Goal: Check status: Check status

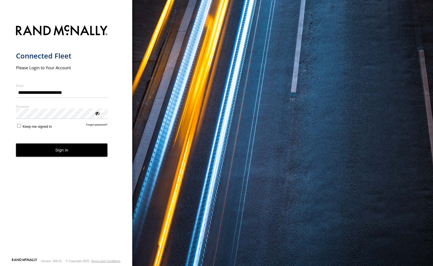
type input "**********"
click at [64, 152] on button "Sign in" at bounding box center [62, 150] width 92 height 14
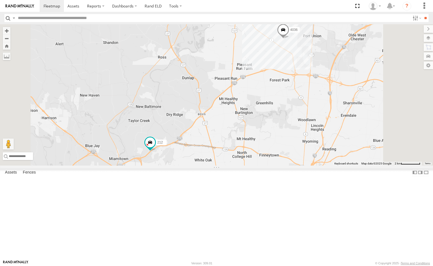
click at [0, 0] on div "212" at bounding box center [0, 0] width 0 height 0
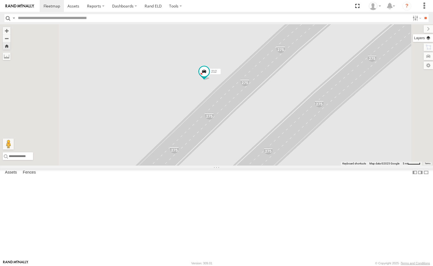
click at [426, 37] on label at bounding box center [423, 38] width 20 height 8
click at [0, 0] on label at bounding box center [0, 0] width 0 height 0
click at [0, 0] on span "Satellite + Roadmap" at bounding box center [0, 0] width 0 height 0
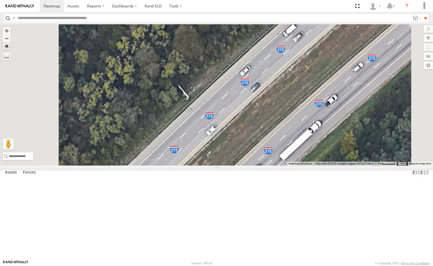
click at [0, 0] on label at bounding box center [0, 0] width 0 height 0
click at [0, 0] on div "Overlays" at bounding box center [0, 0] width 0 height 0
click at [0, 0] on label at bounding box center [0, 0] width 0 height 0
click at [0, 0] on span "Traffic" at bounding box center [0, 0] width 0 height 0
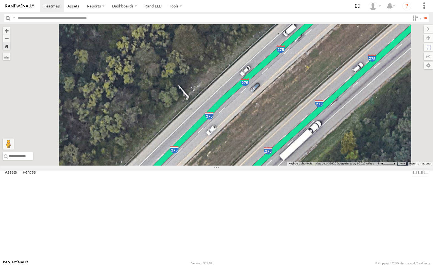
click at [0, 0] on label at bounding box center [0, 0] width 0 height 0
click at [0, 0] on div "Basemaps Roadmap Terrain Satellite Night" at bounding box center [0, 0] width 0 height 0
click at [415, 28] on label at bounding box center [424, 29] width 18 height 8
click at [0, 0] on div "212 All Assets" at bounding box center [0, 0] width 0 height 0
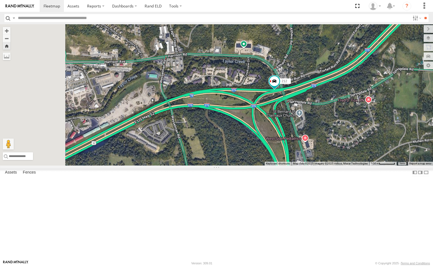
drag, startPoint x: 268, startPoint y: 116, endPoint x: 366, endPoint y: 102, distance: 99.1
click at [366, 102] on div "212" at bounding box center [216, 94] width 433 height 141
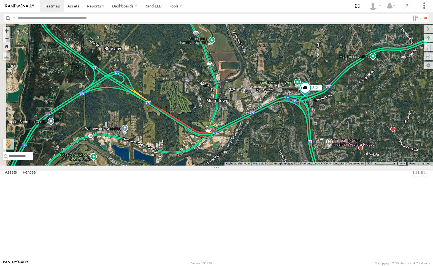
drag, startPoint x: 276, startPoint y: 93, endPoint x: 361, endPoint y: 95, distance: 84.9
click at [361, 95] on div "212" at bounding box center [216, 94] width 433 height 141
